Goal: Task Accomplishment & Management: Manage account settings

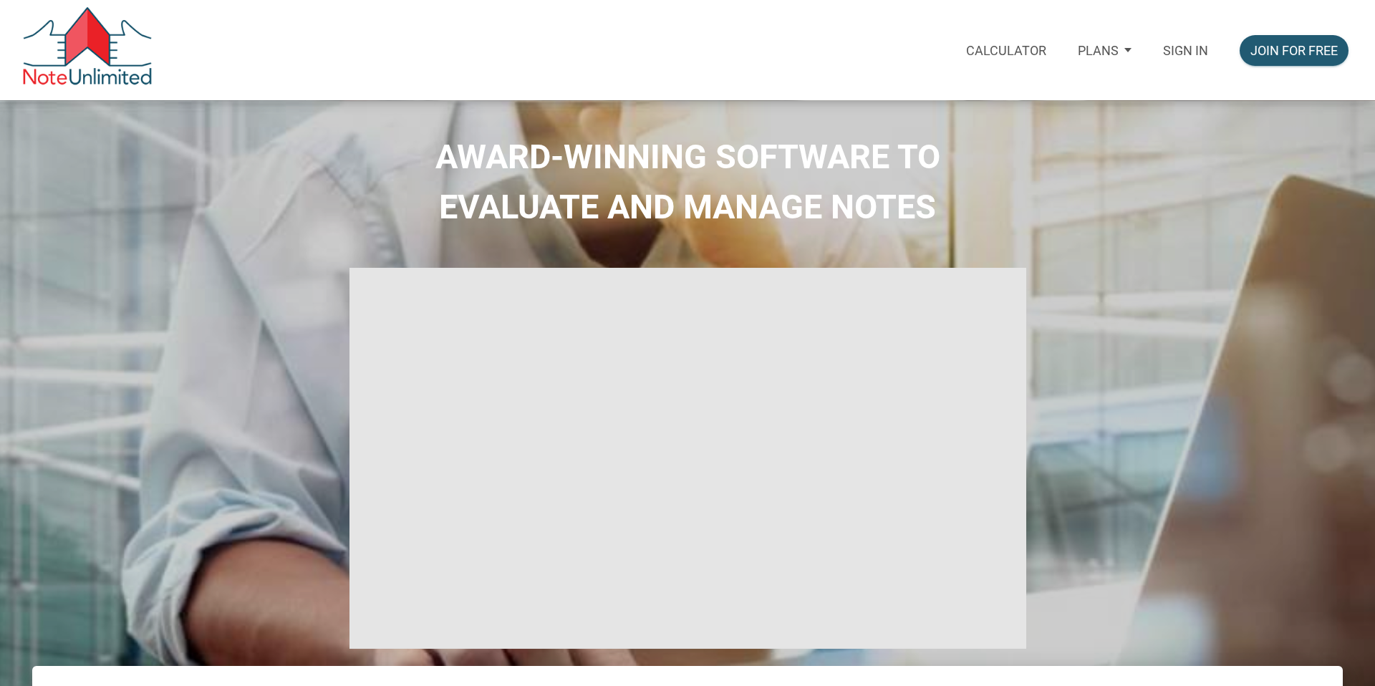
type input "Introduction to new features"
select select
click at [1186, 47] on p "Sign in" at bounding box center [1185, 50] width 45 height 15
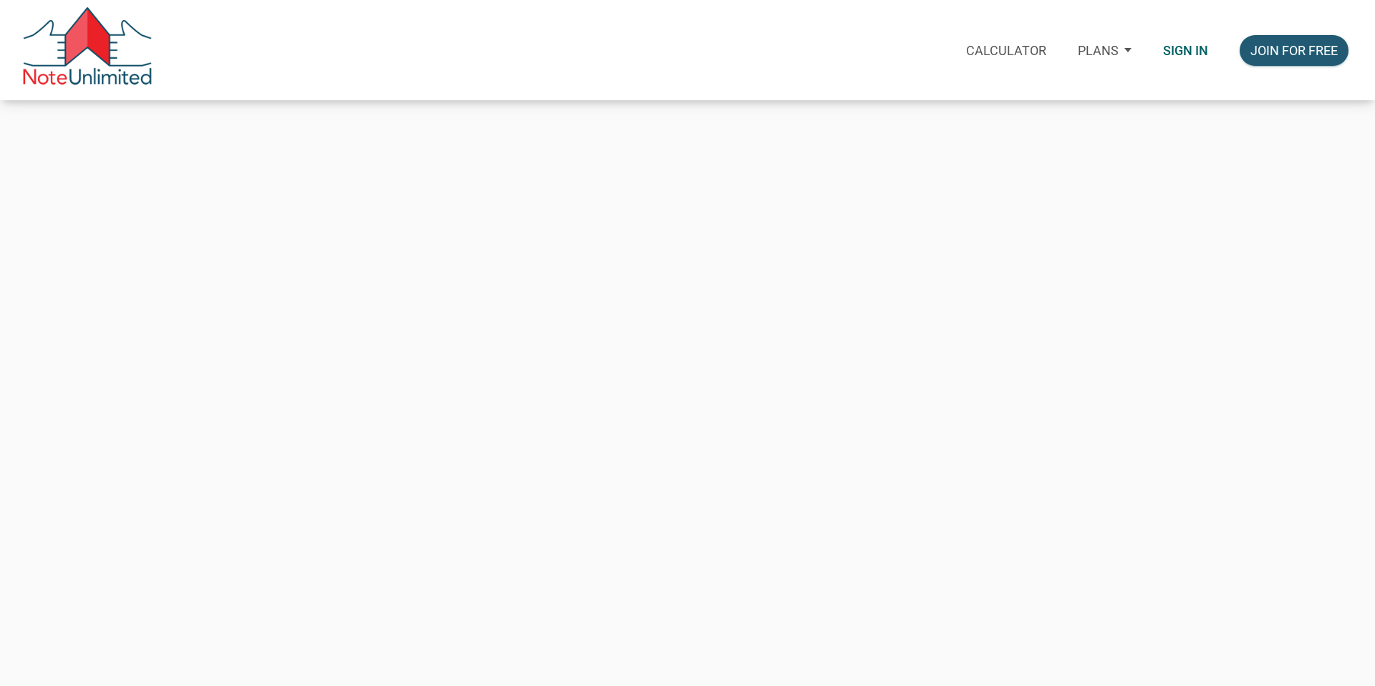
type input "[EMAIL_ADDRESS][DOMAIN_NAME]"
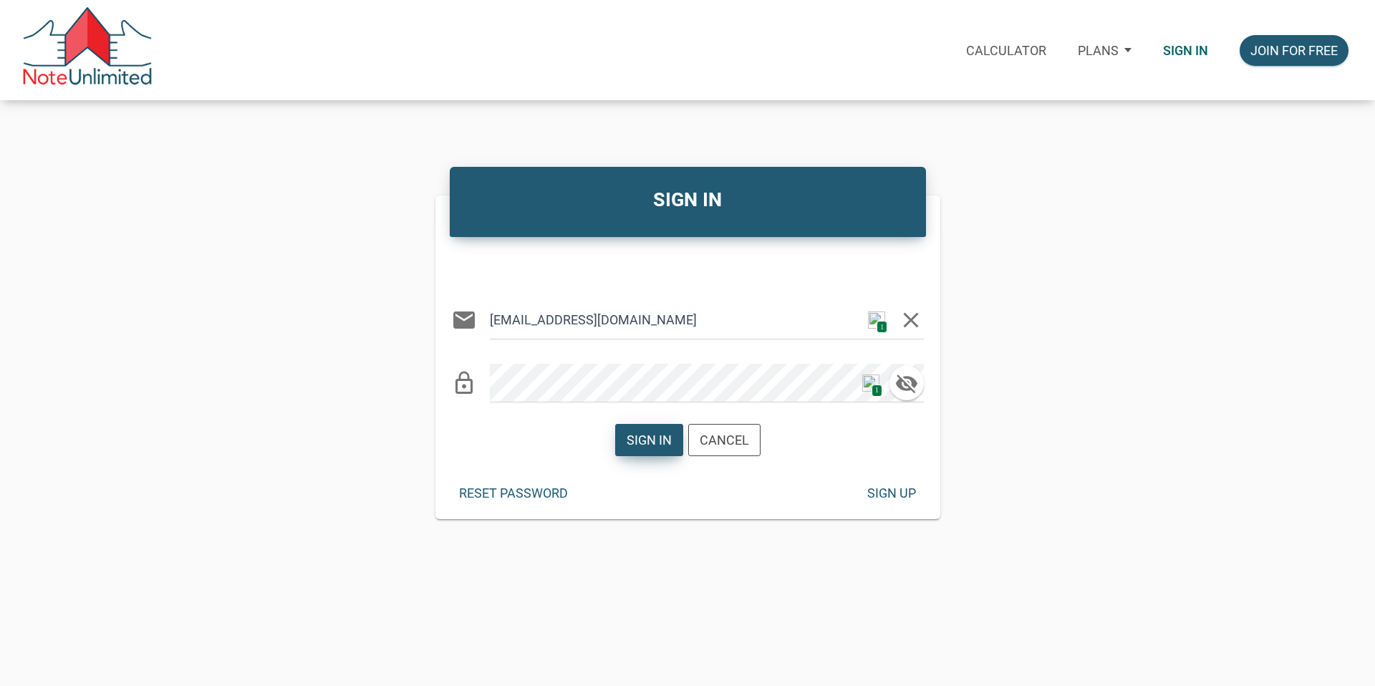
click at [635, 440] on div "Sign in" at bounding box center [648, 439] width 45 height 19
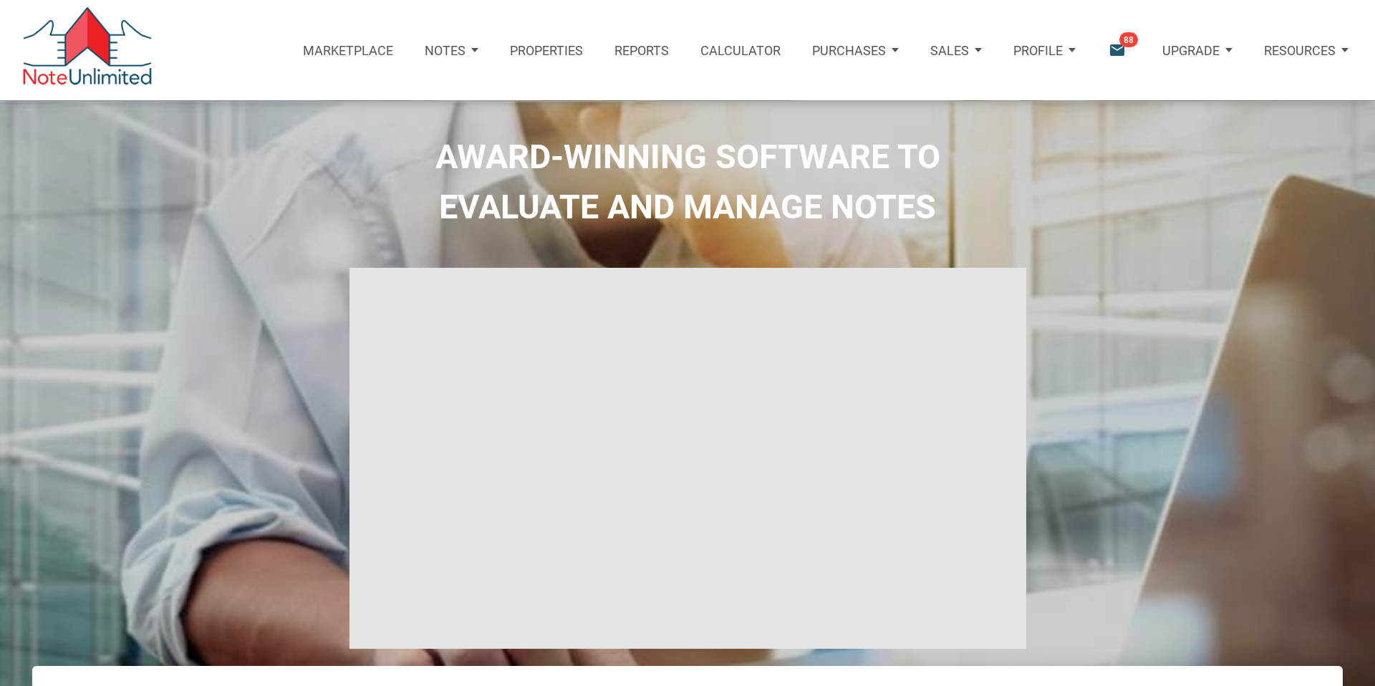
type input "Introduction to new features"
select select
click at [1113, 48] on icon "email" at bounding box center [1116, 50] width 19 height 19
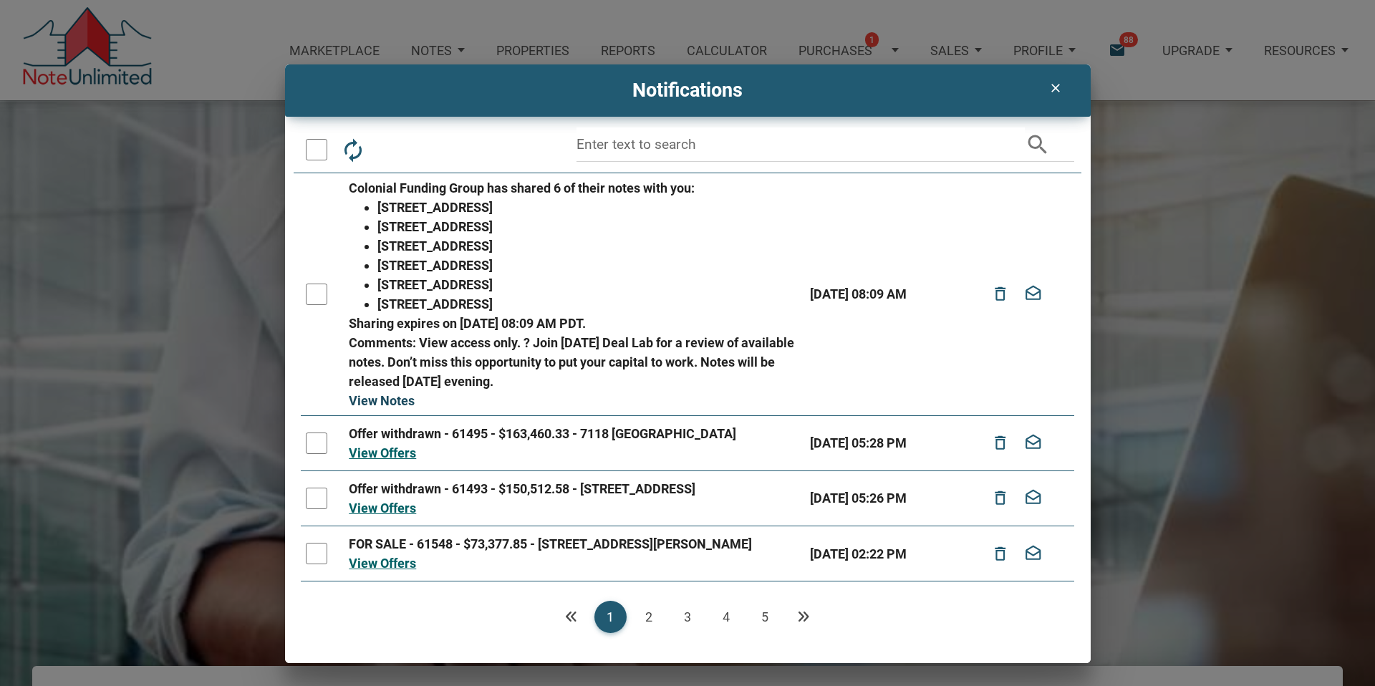
click at [392, 402] on link "View Notes" at bounding box center [382, 400] width 66 height 15
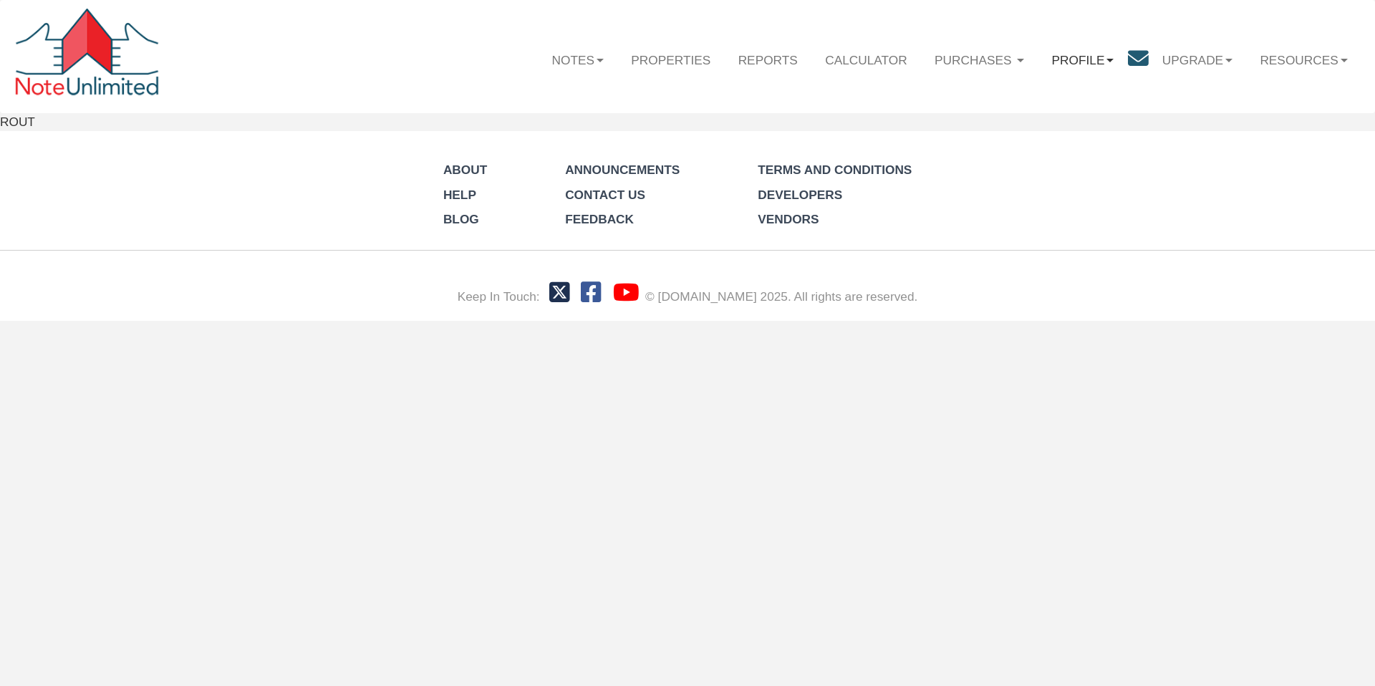
click at [1086, 62] on link "Profile" at bounding box center [1081, 60] width 89 height 42
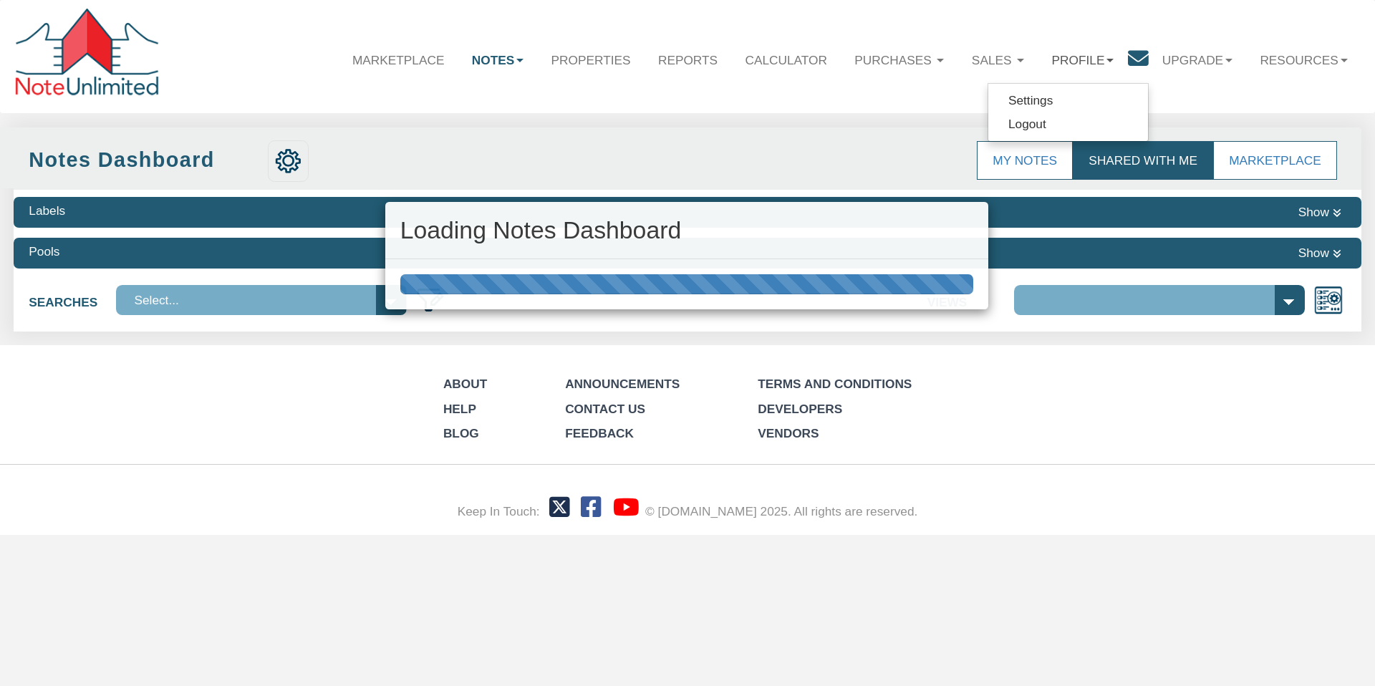
click at [1041, 101] on div "Loading Notes Dashboard" at bounding box center [687, 343] width 1375 height 686
select select "316"
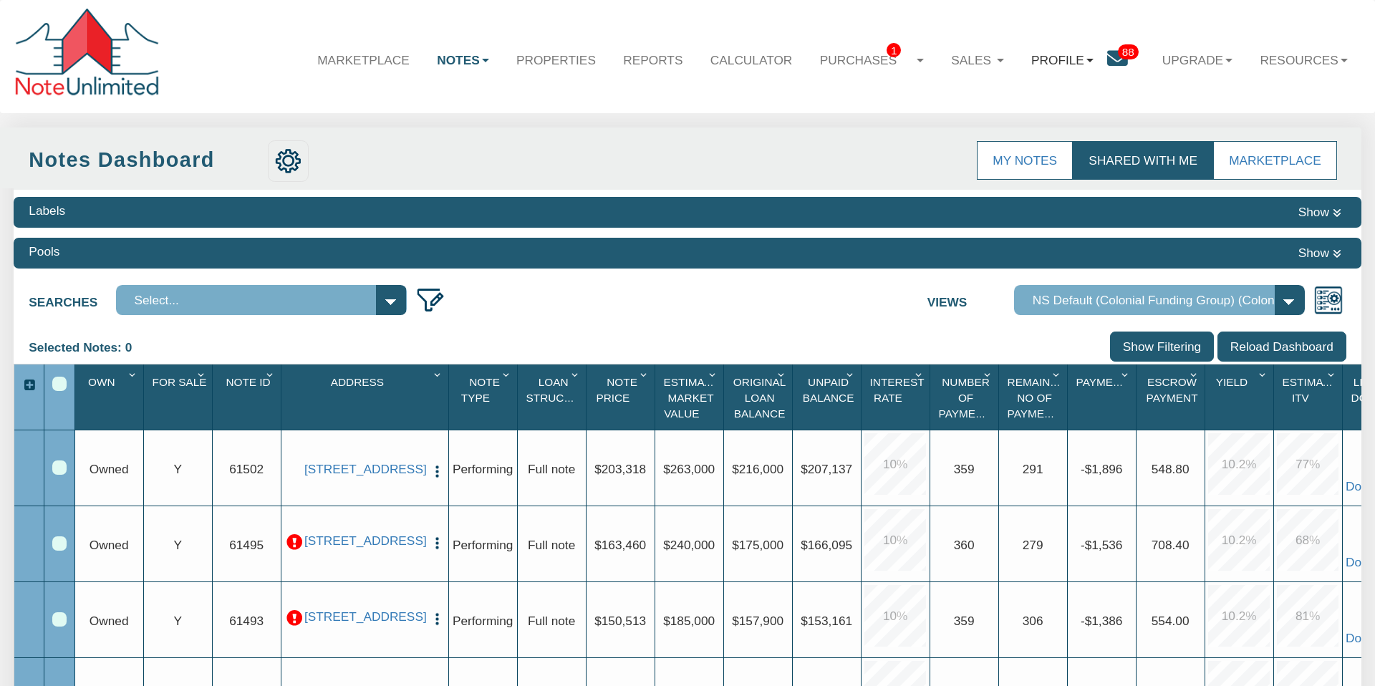
click at [1058, 57] on link "Profile" at bounding box center [1061, 60] width 89 height 42
click at [1041, 100] on link "Settings" at bounding box center [1068, 101] width 160 height 24
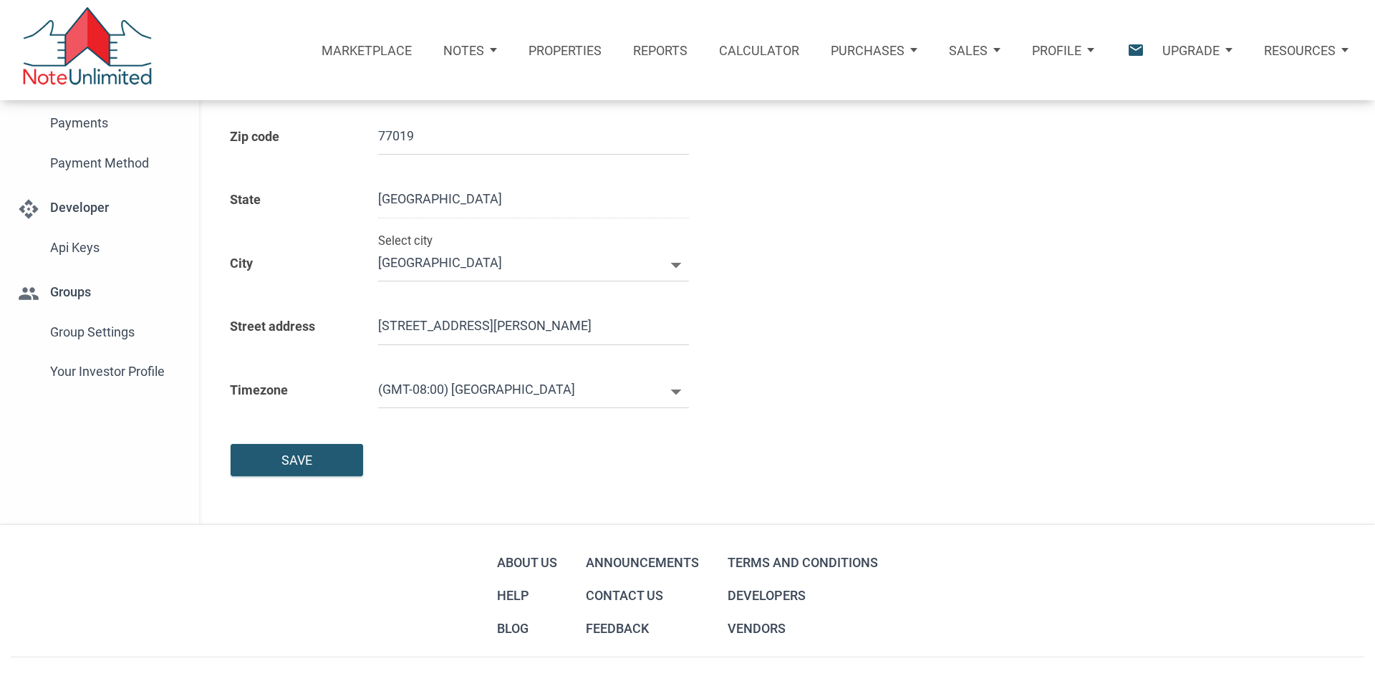
scroll to position [311, 0]
type input "7138709511"
select select
click at [129, 368] on span "Your Investor Profile" at bounding box center [116, 370] width 132 height 26
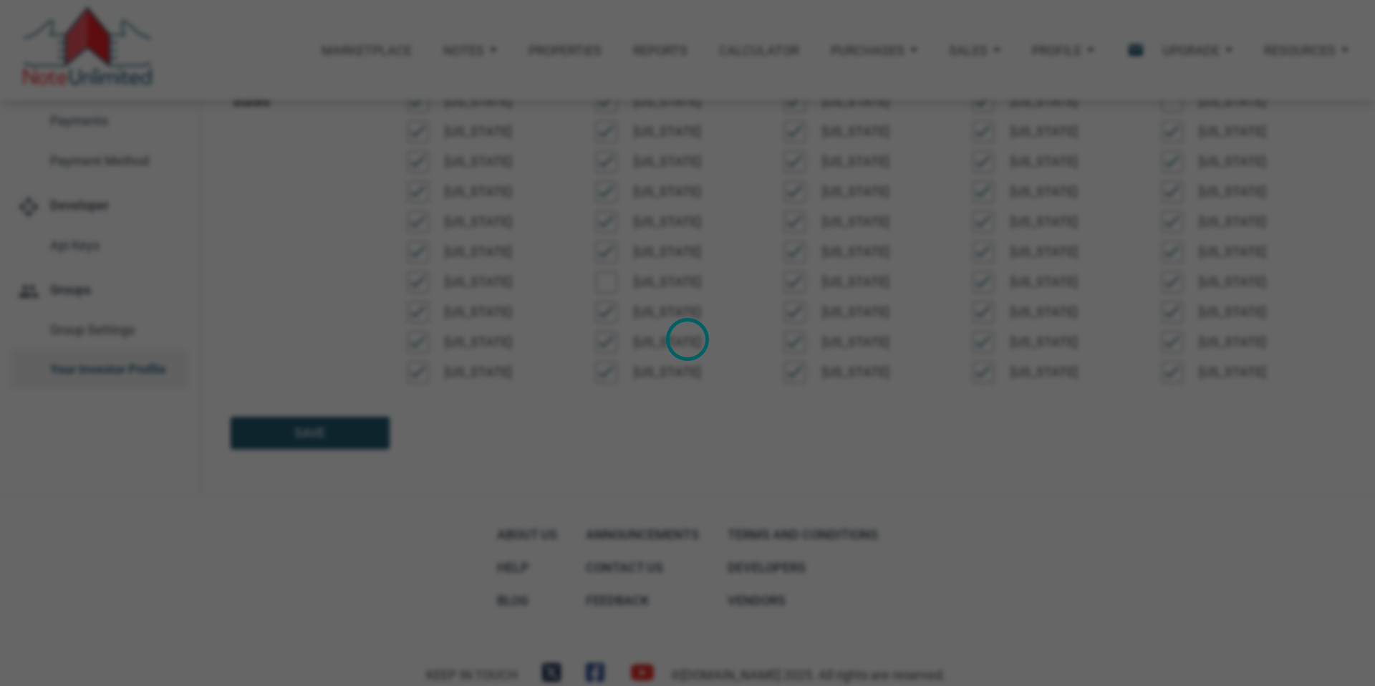
type input "Wealth Builder - Future Income"
select select
type input "$ 125,000"
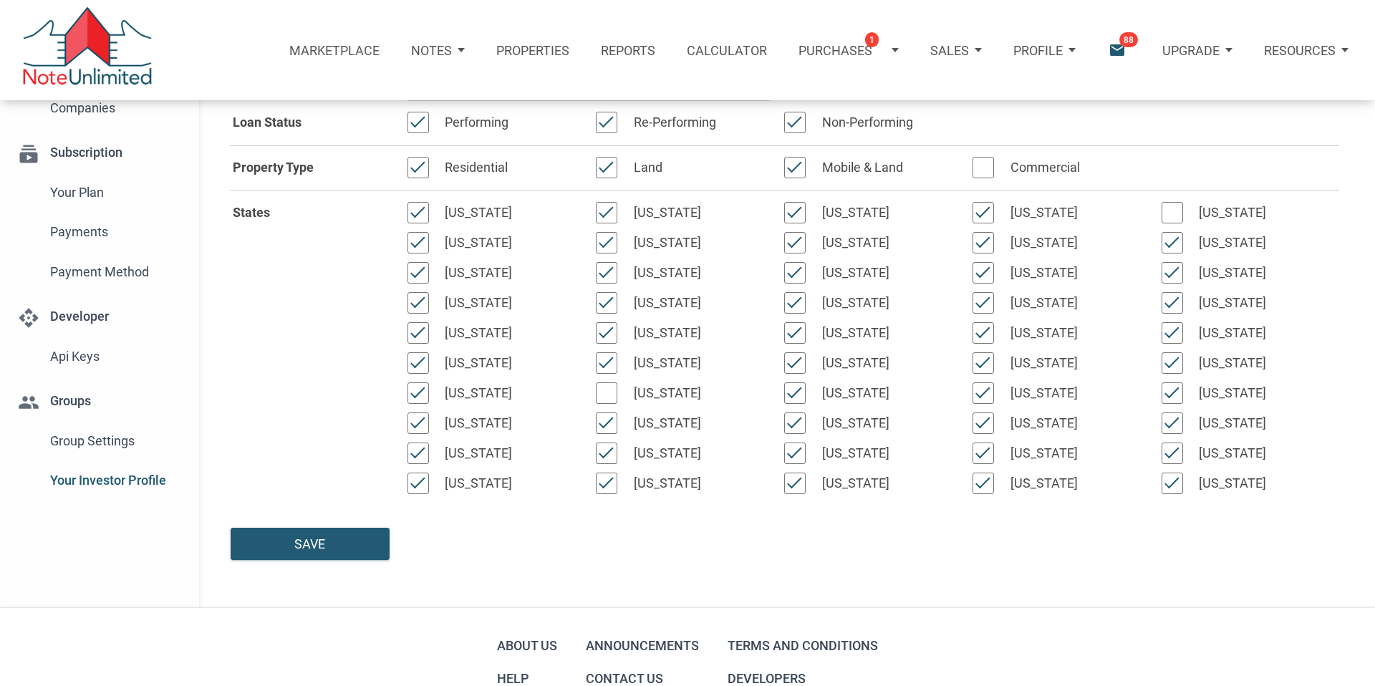
scroll to position [201, 0]
click at [84, 439] on span "Group Settings" at bounding box center [116, 440] width 132 height 26
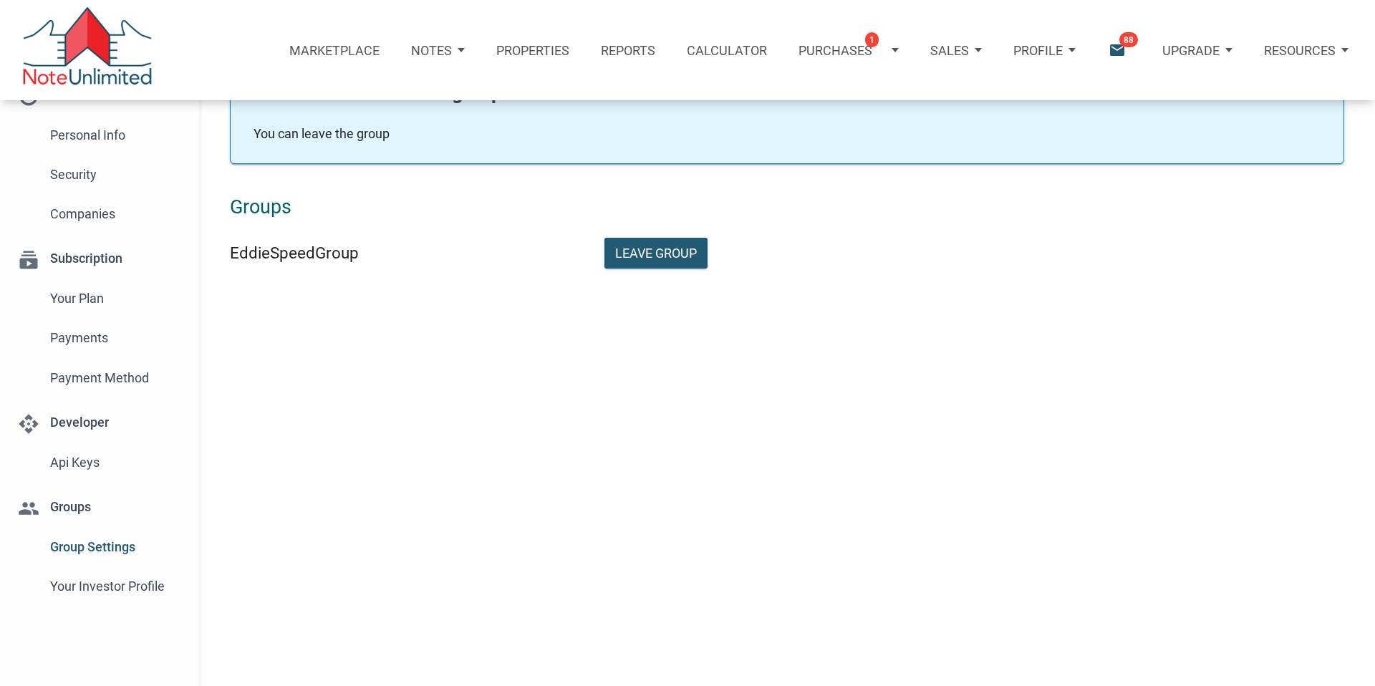
scroll to position [95, 0]
click at [76, 133] on span "Personal Info" at bounding box center [116, 134] width 132 height 26
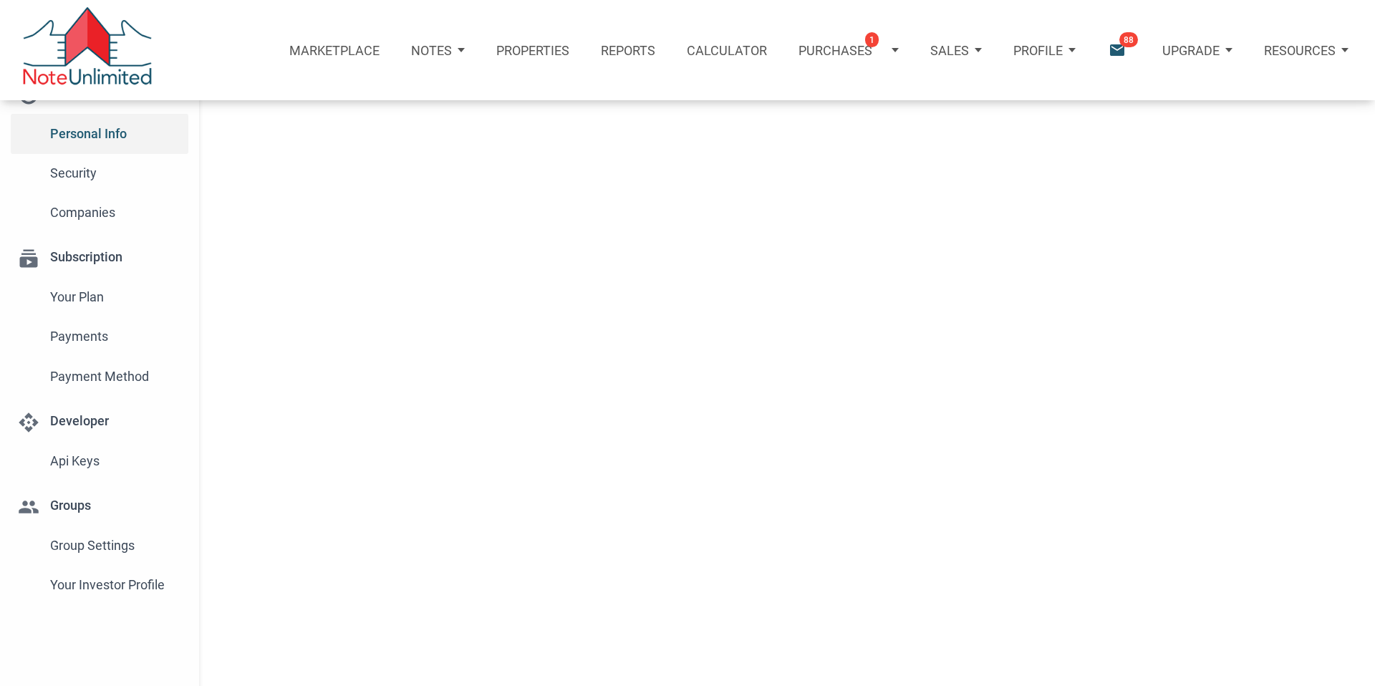
type input "HOUSTON"
select select
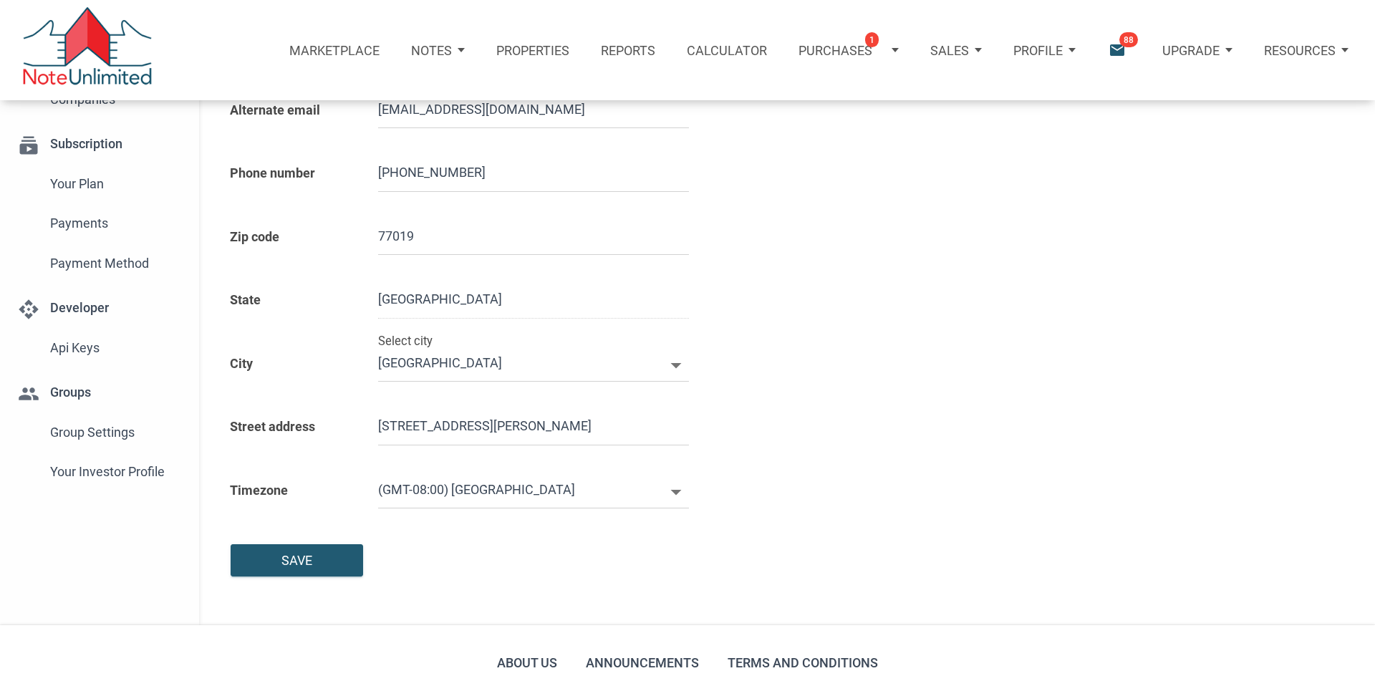
type input "7138709511"
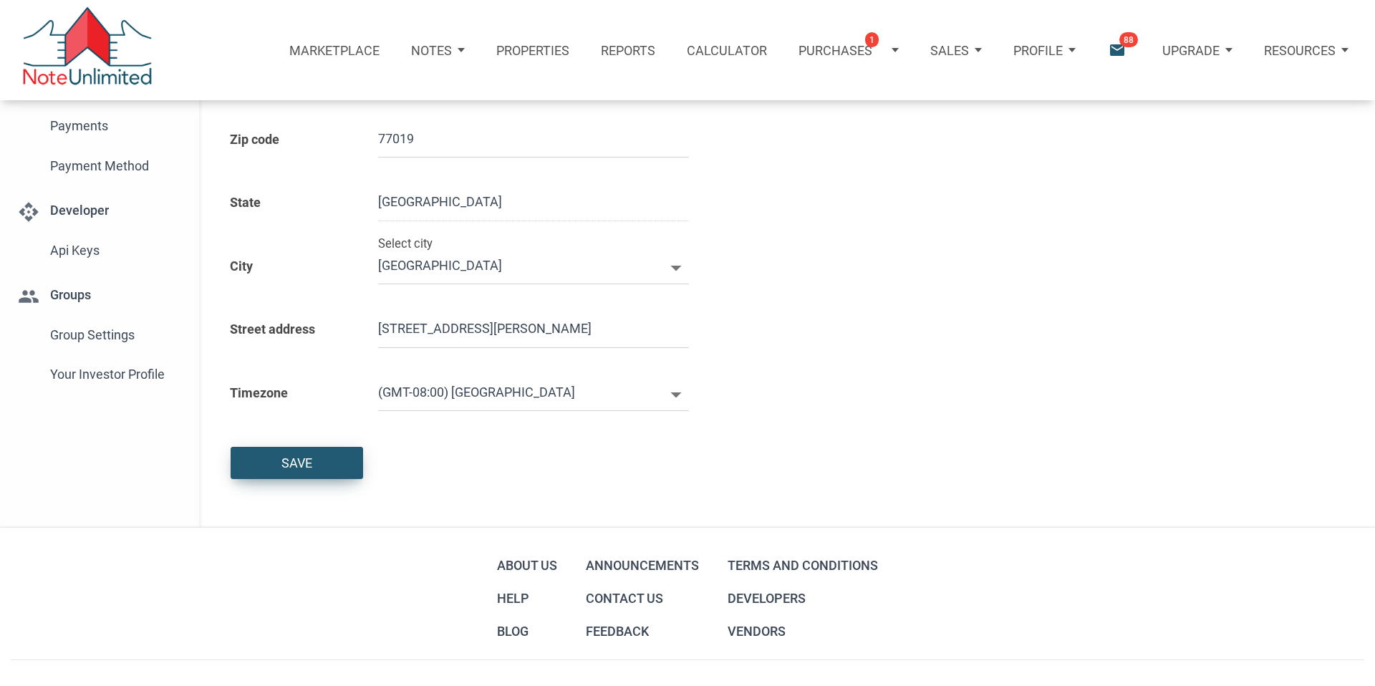
scroll to position [308, 0]
click at [306, 463] on div "Save" at bounding box center [296, 460] width 31 height 19
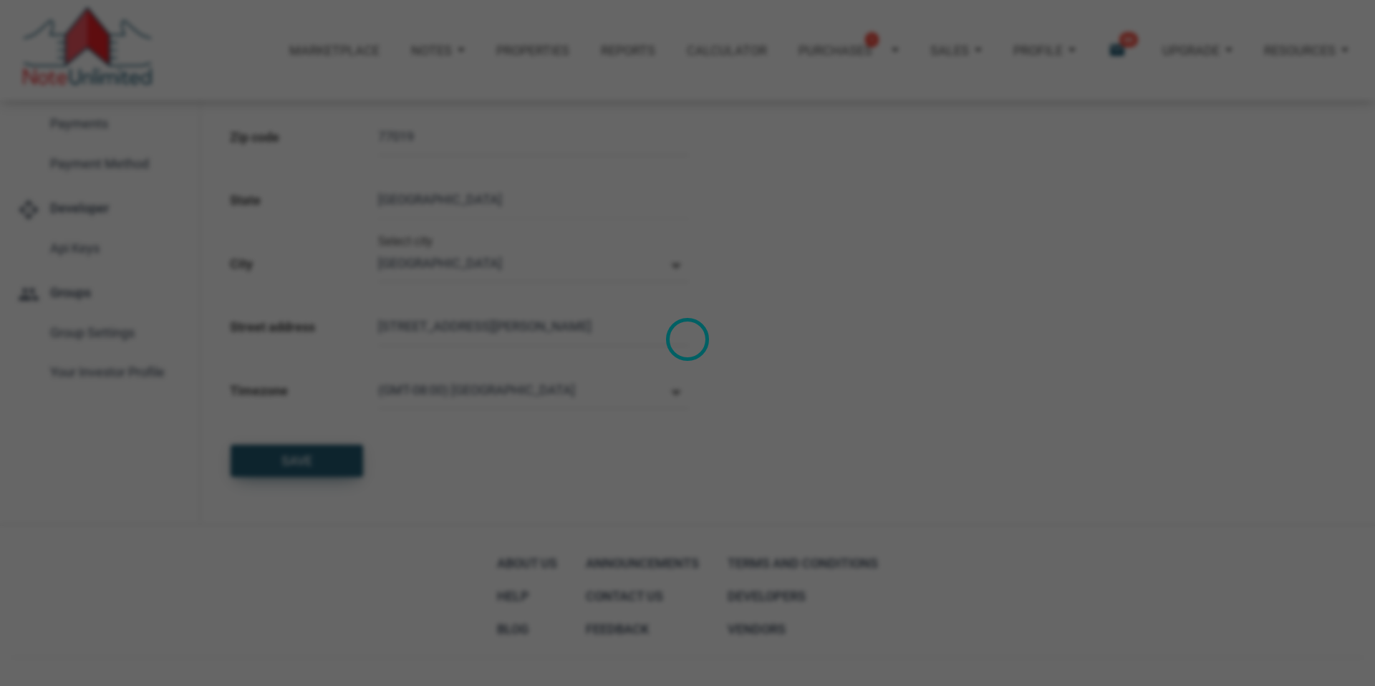
select select
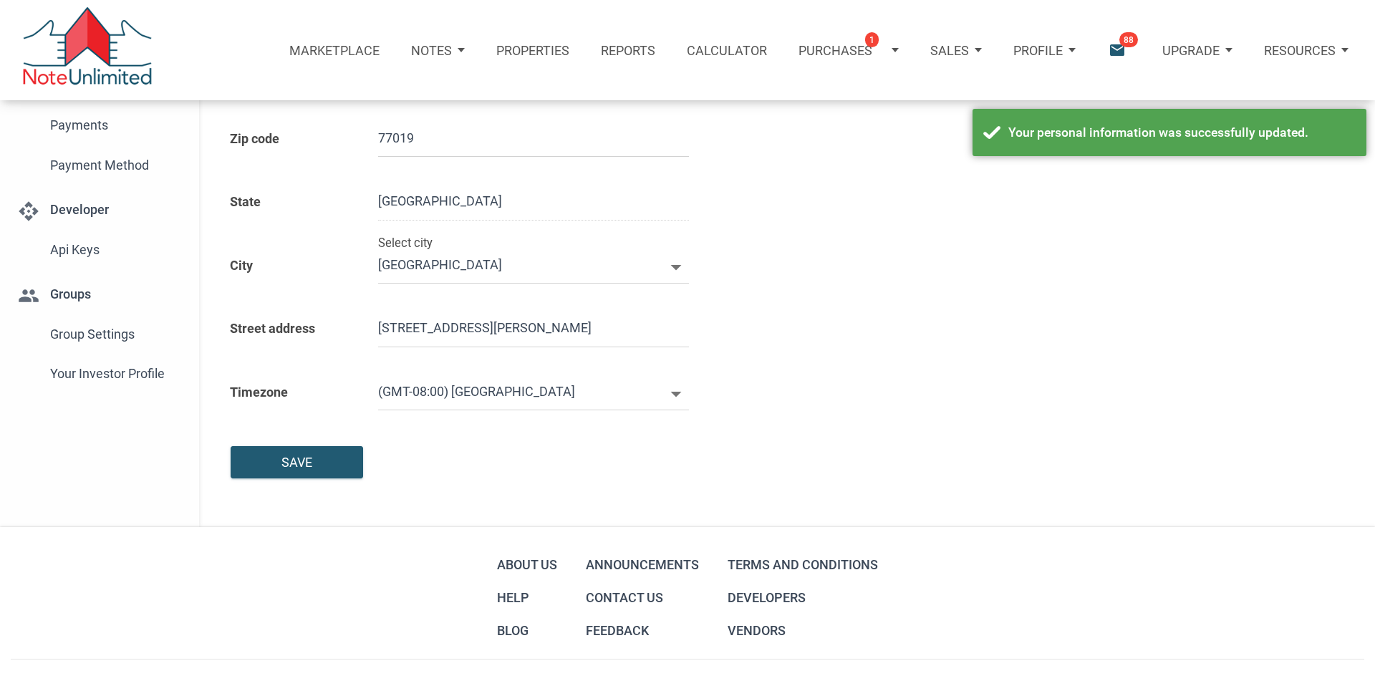
click at [676, 391] on icon at bounding box center [676, 394] width 26 height 26
select select
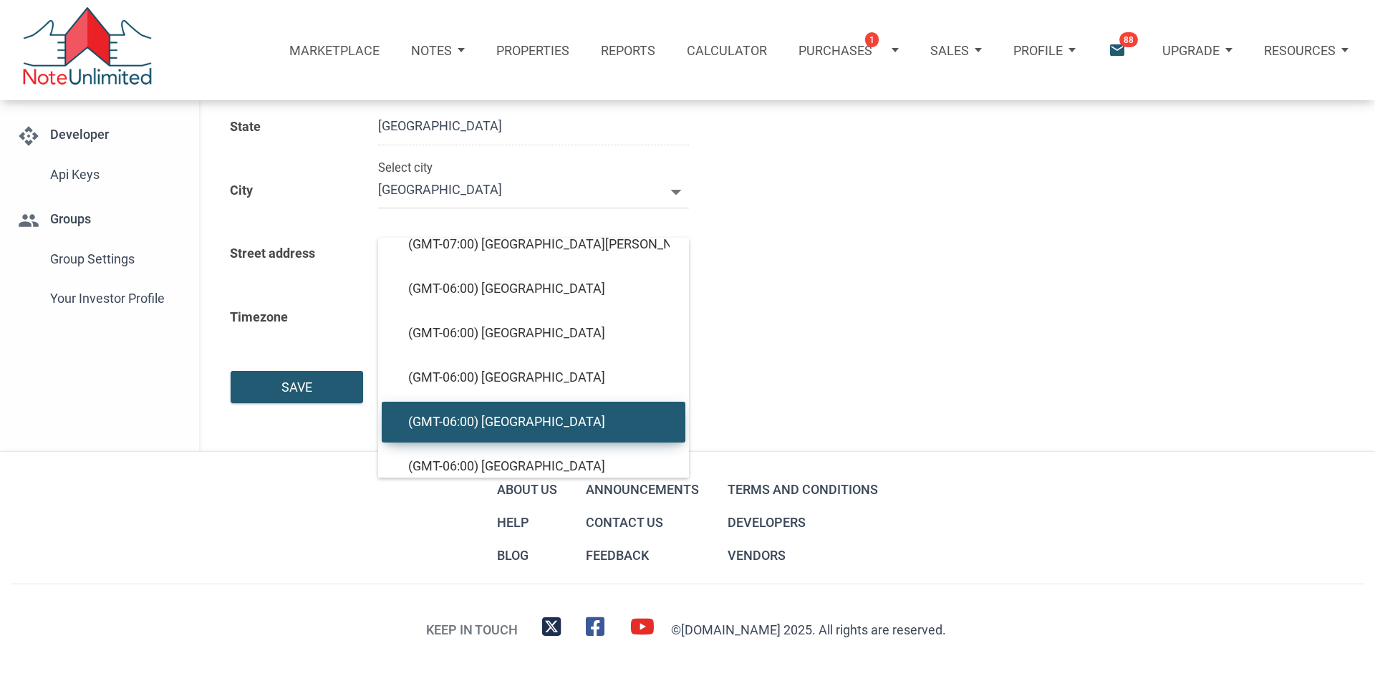
scroll to position [586, 0]
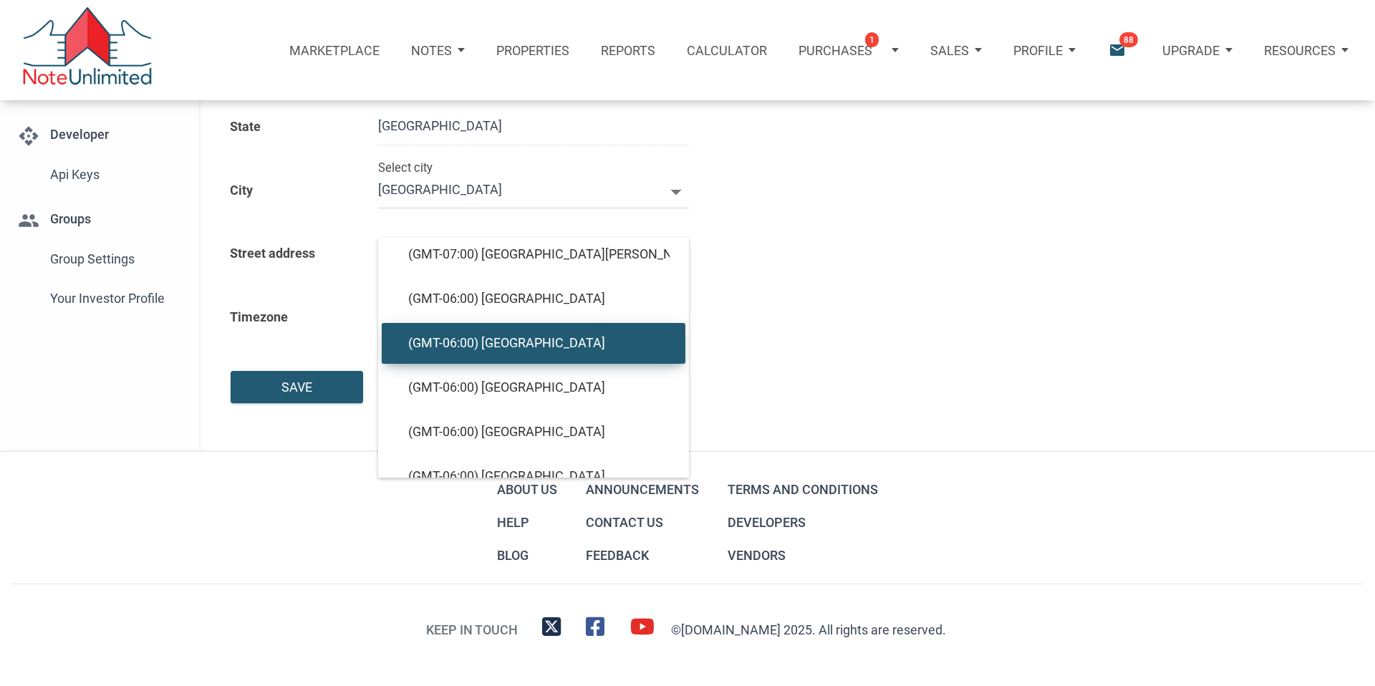
click at [497, 339] on span "(GMT-06:00) Chicago" at bounding box center [533, 343] width 272 height 16
type input "(GMT-06:00) Chicago"
type input "America/Chicago"
select select
